Goal: Task Accomplishment & Management: Use online tool/utility

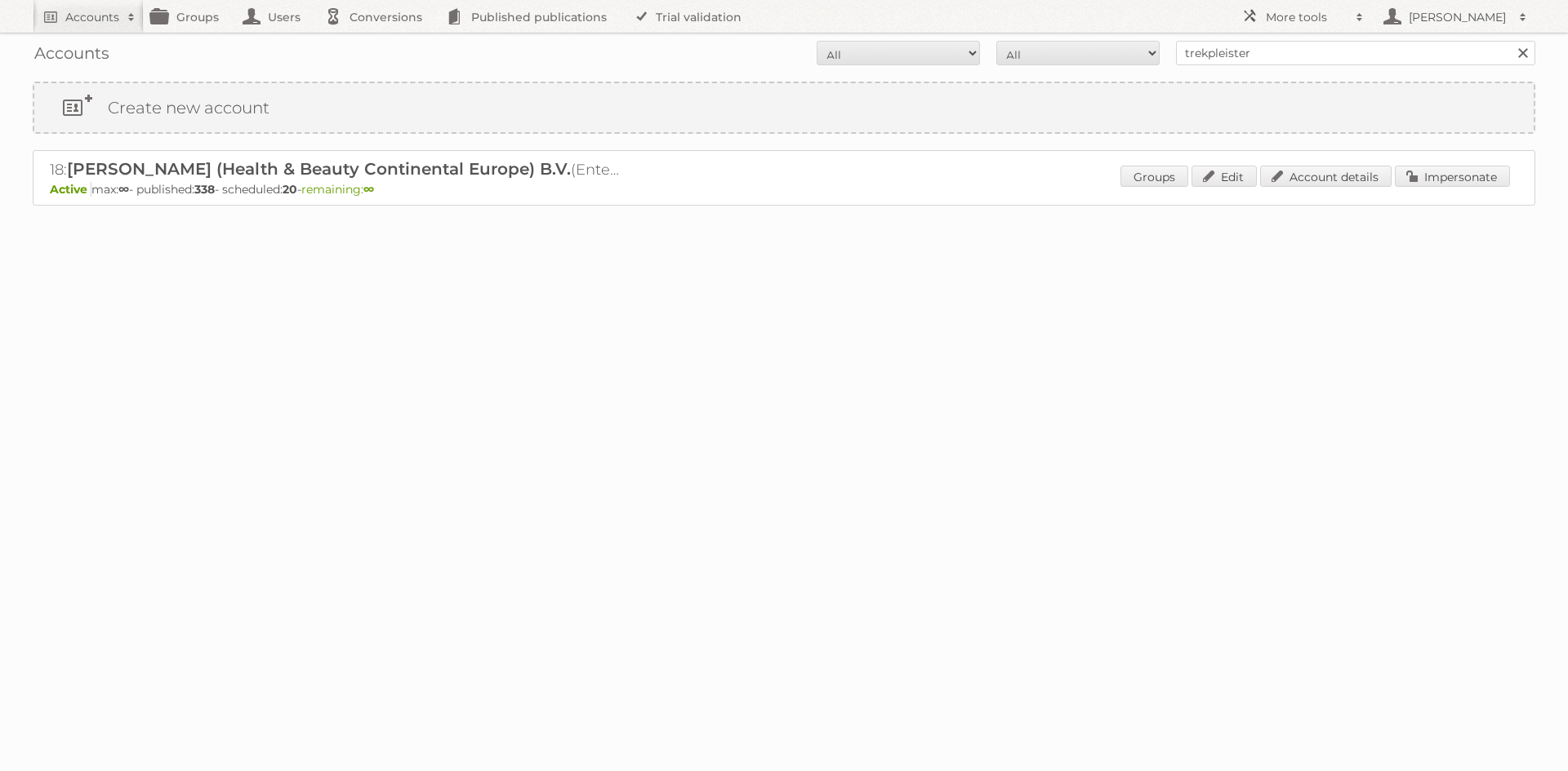
click at [1218, 52] on input "trekpleister" at bounding box center [1356, 53] width 360 height 24
type input "discis"
click at [1510, 41] on input "Search" at bounding box center [1522, 53] width 24 height 24
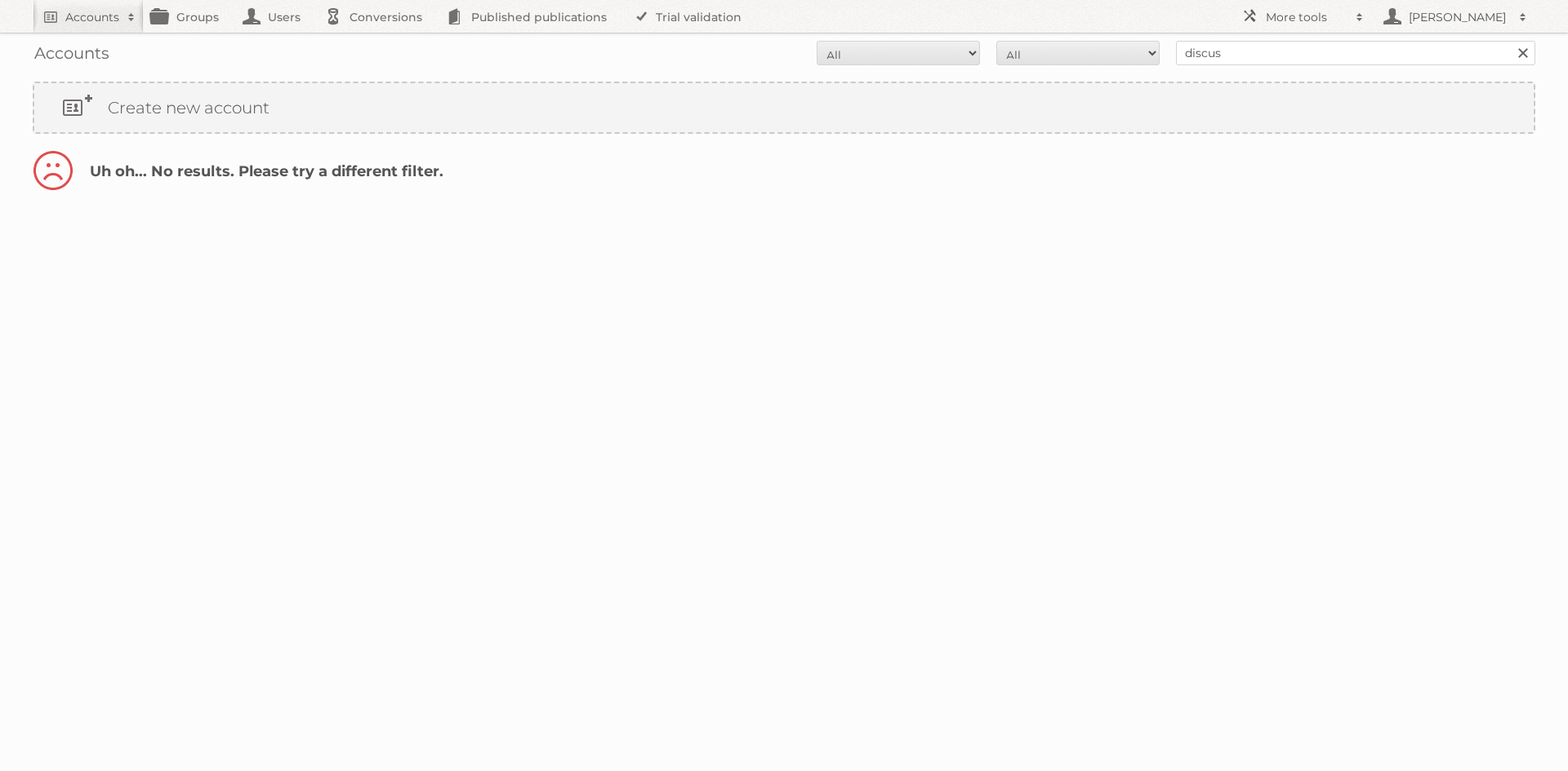
type input "discus"
click at [1510, 41] on input "Search" at bounding box center [1522, 53] width 24 height 24
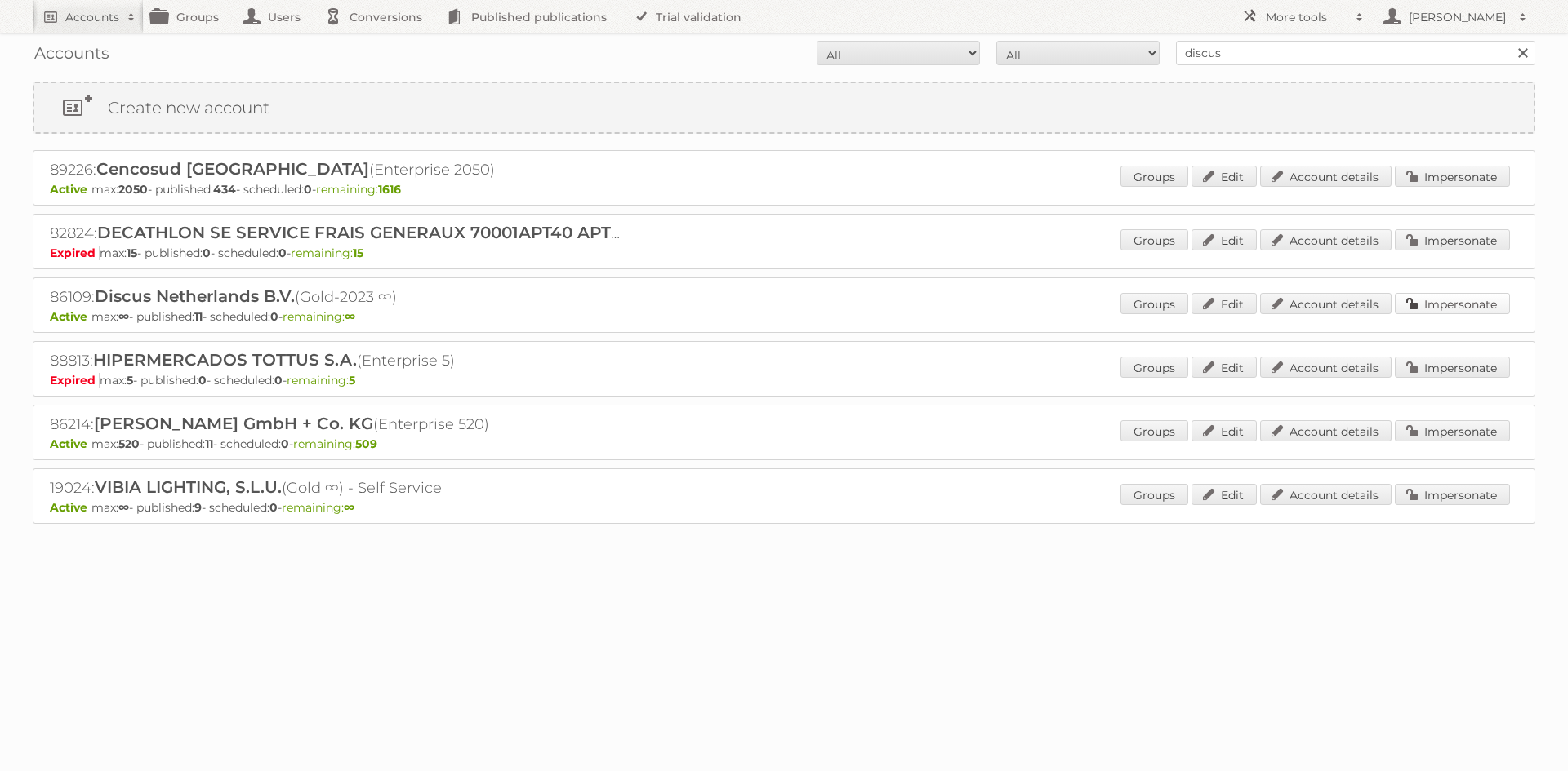
click at [1446, 299] on link "Impersonate" at bounding box center [1452, 303] width 115 height 21
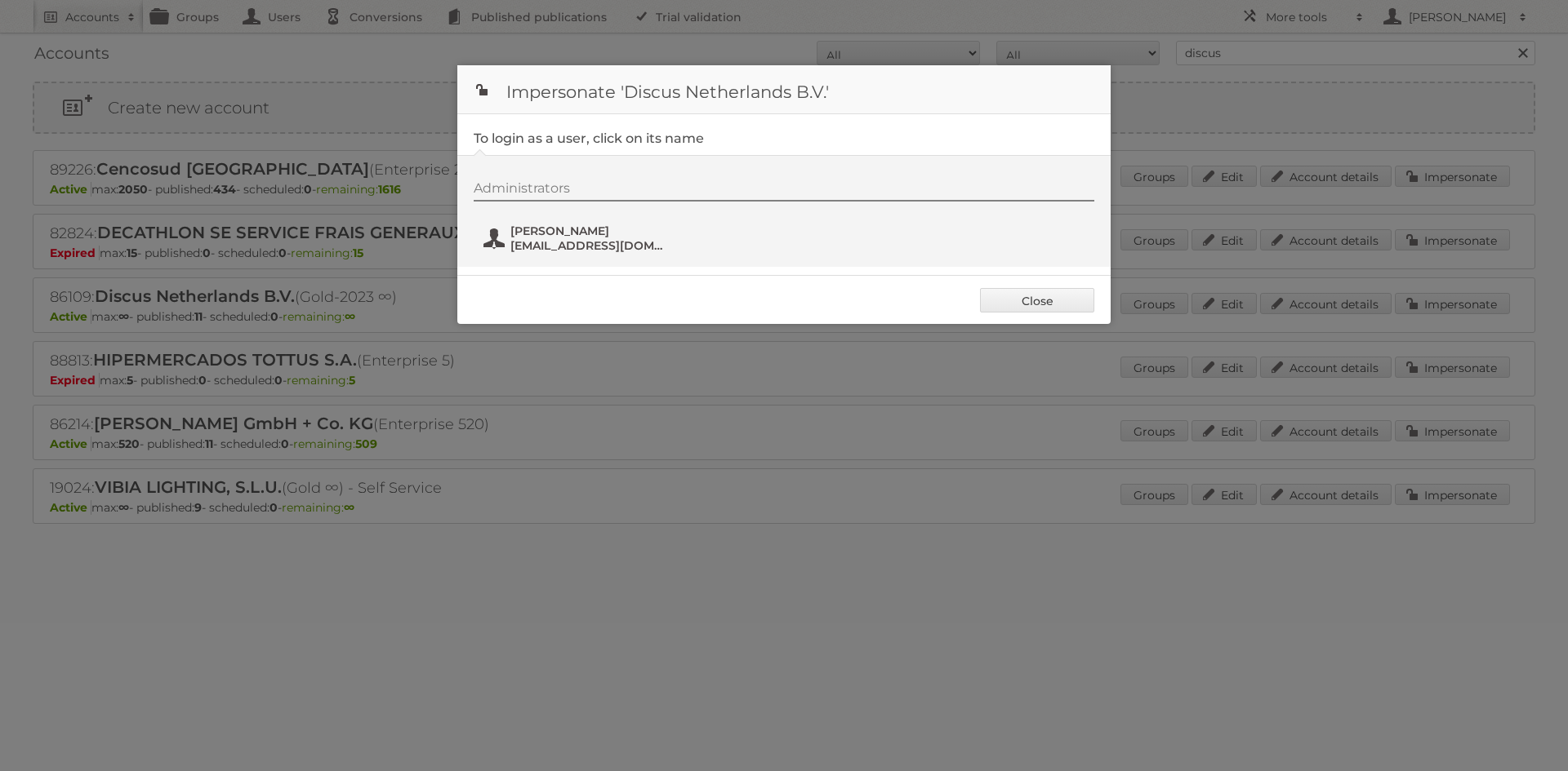
click at [542, 239] on span "[EMAIL_ADDRESS][DOMAIN_NAME]" at bounding box center [589, 246] width 158 height 15
